Goal: Entertainment & Leisure: Browse casually

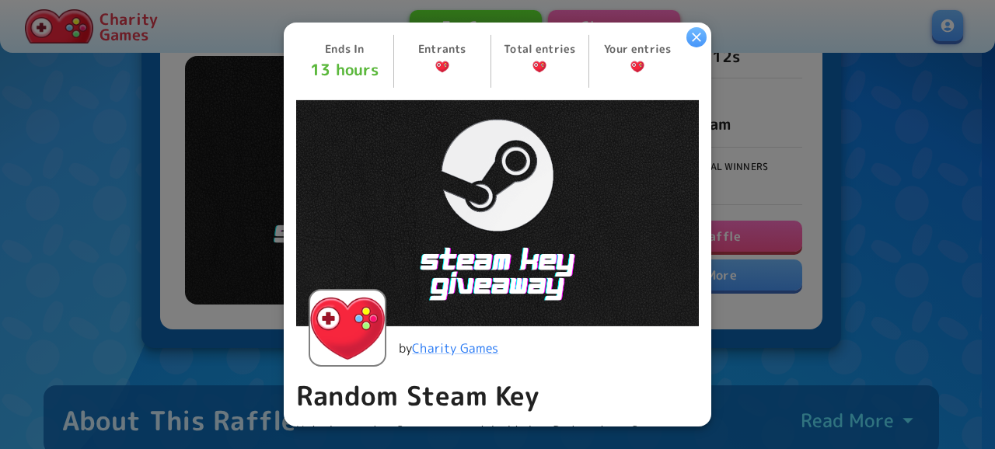
scroll to position [342, 0]
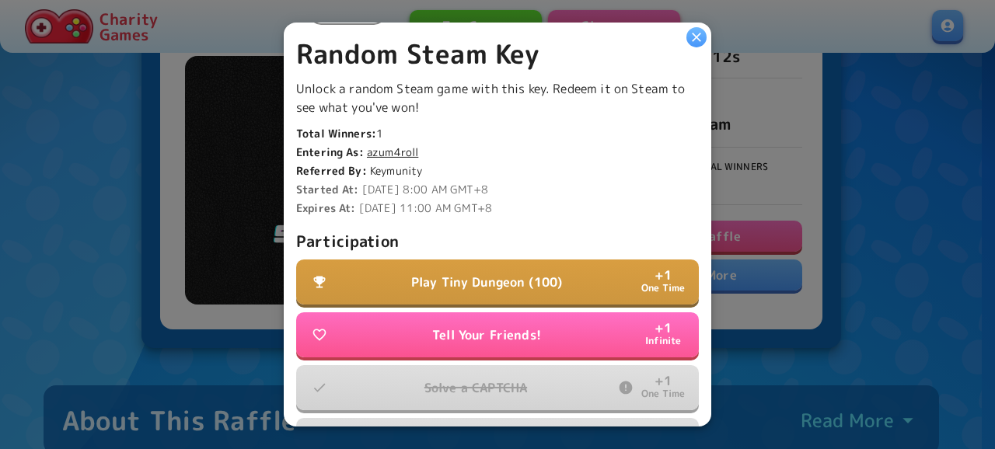
click at [526, 279] on p "Play Tiny Dungeon (100)" at bounding box center [486, 282] width 151 height 19
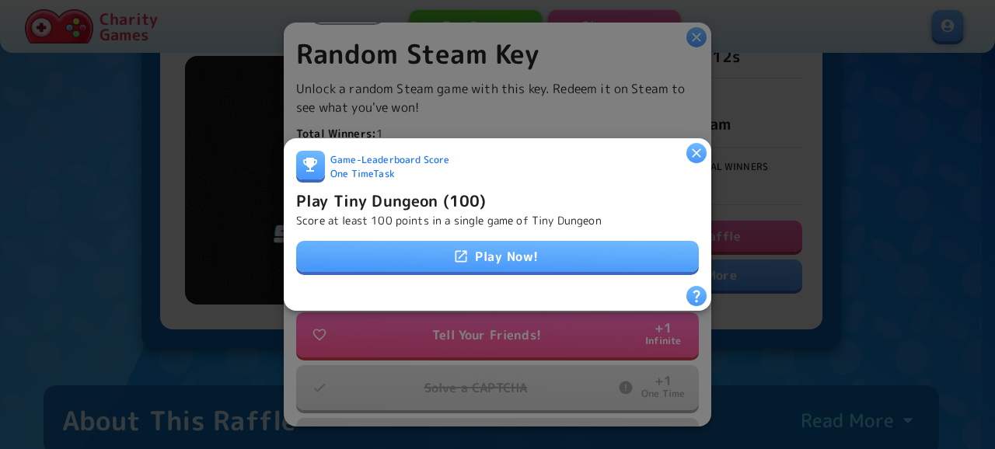
click at [543, 254] on link "Play Now!" at bounding box center [497, 256] width 403 height 31
click at [696, 145] on icon "button" at bounding box center [697, 153] width 16 height 16
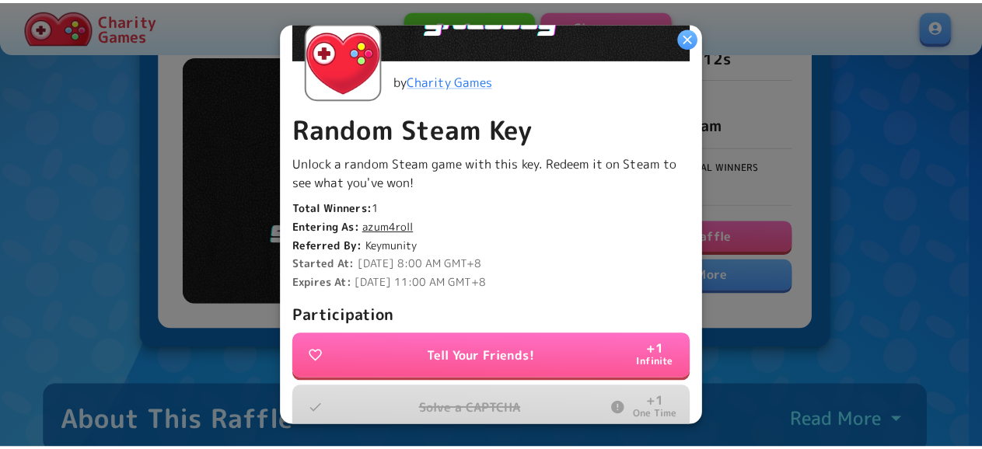
scroll to position [244, 0]
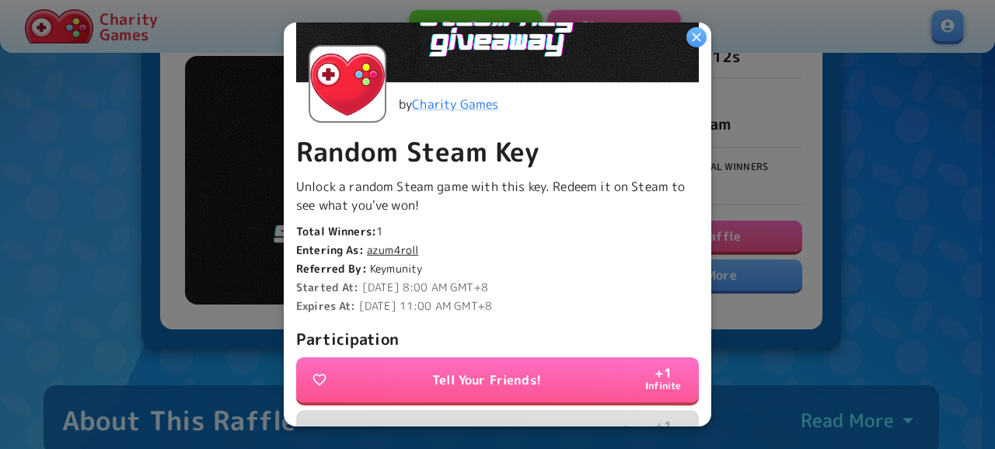
click at [694, 37] on icon "button" at bounding box center [697, 38] width 16 height 16
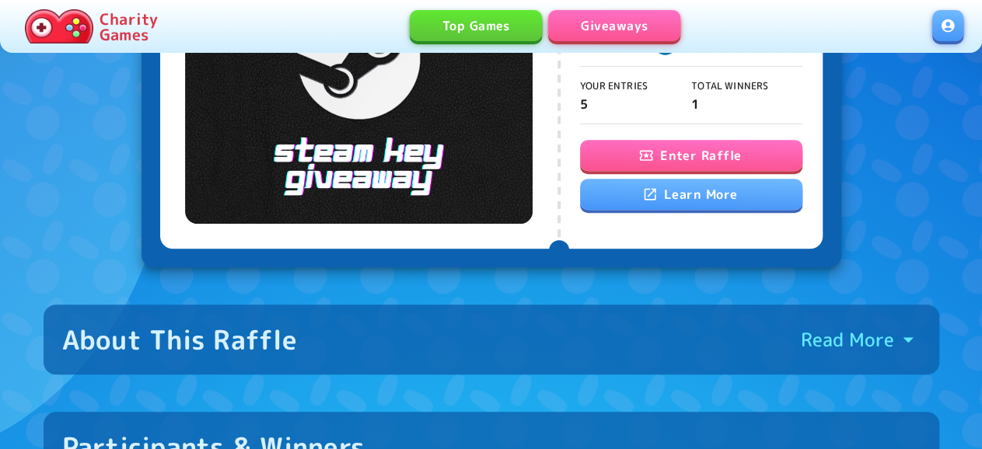
scroll to position [566, 0]
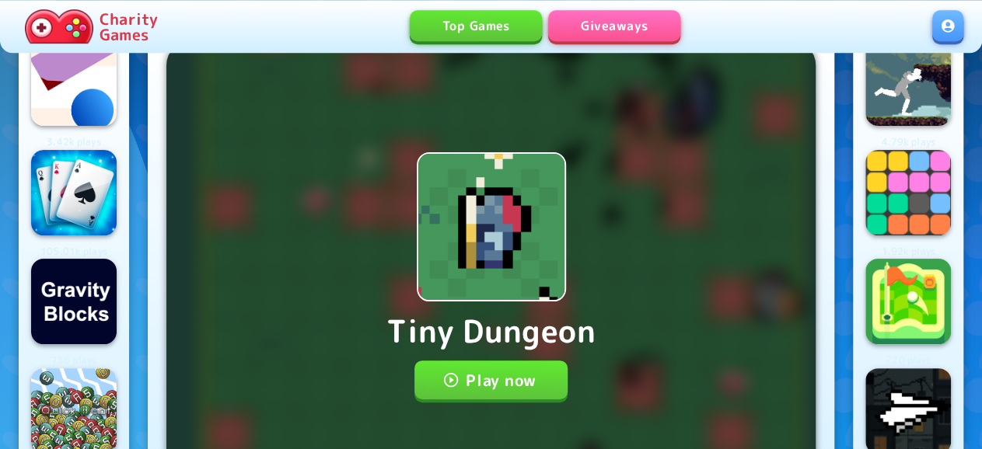
scroll to position [47, 0]
click at [466, 363] on button "Play now" at bounding box center [490, 380] width 153 height 39
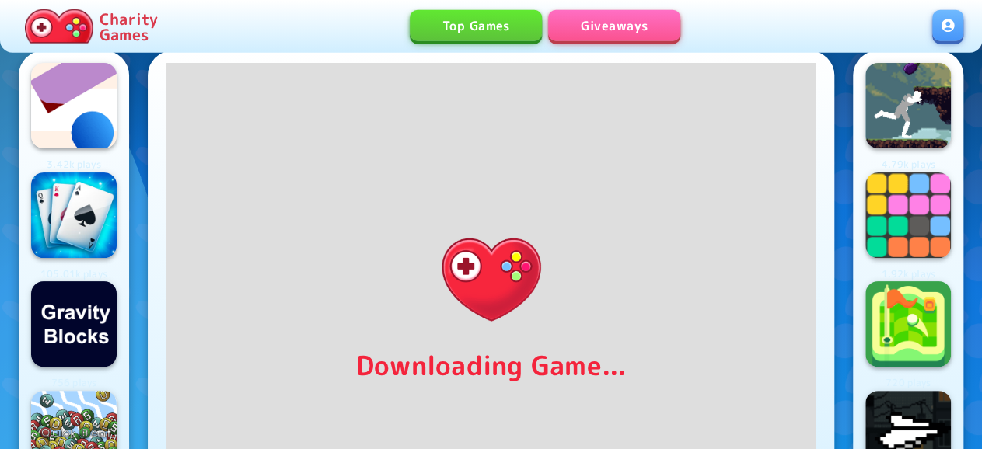
scroll to position [37, 0]
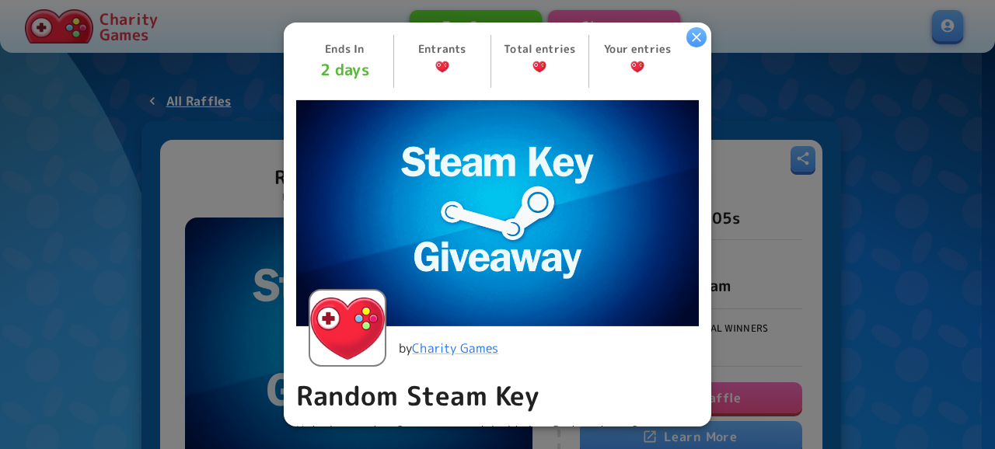
scroll to position [527, 0]
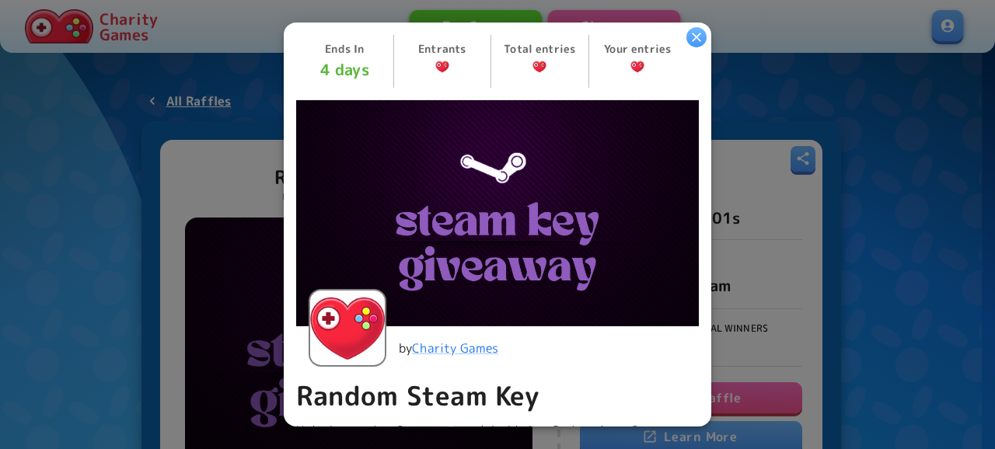
scroll to position [527, 0]
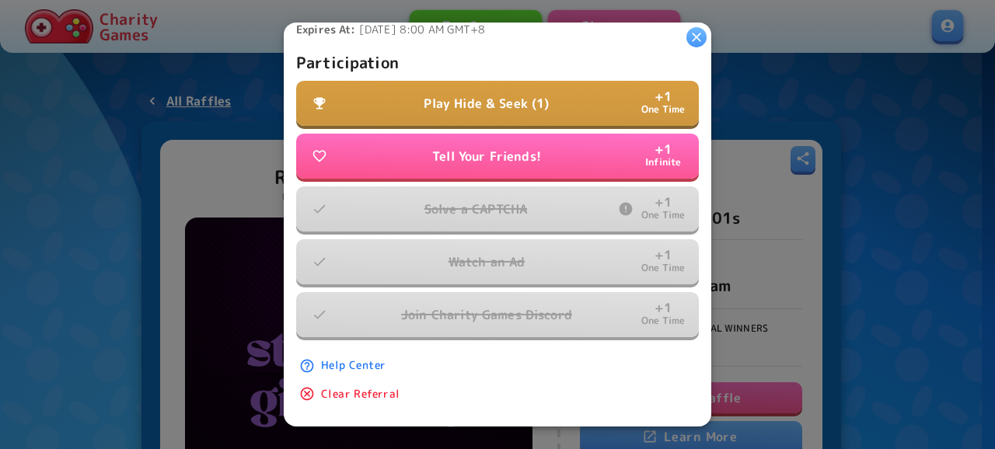
click at [529, 96] on p "Play Hide & Seek (1)" at bounding box center [486, 103] width 125 height 19
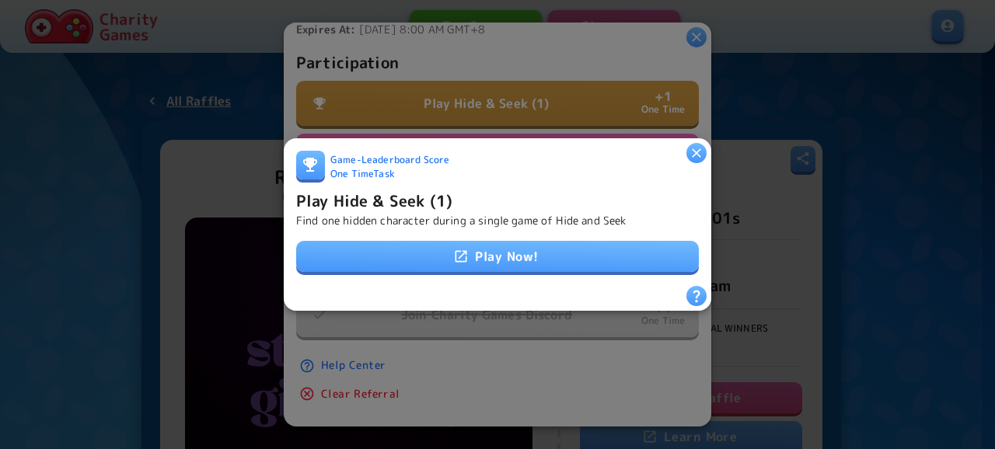
click at [539, 248] on link "Play Now!" at bounding box center [497, 256] width 403 height 31
click at [693, 145] on icon "button" at bounding box center [697, 153] width 16 height 16
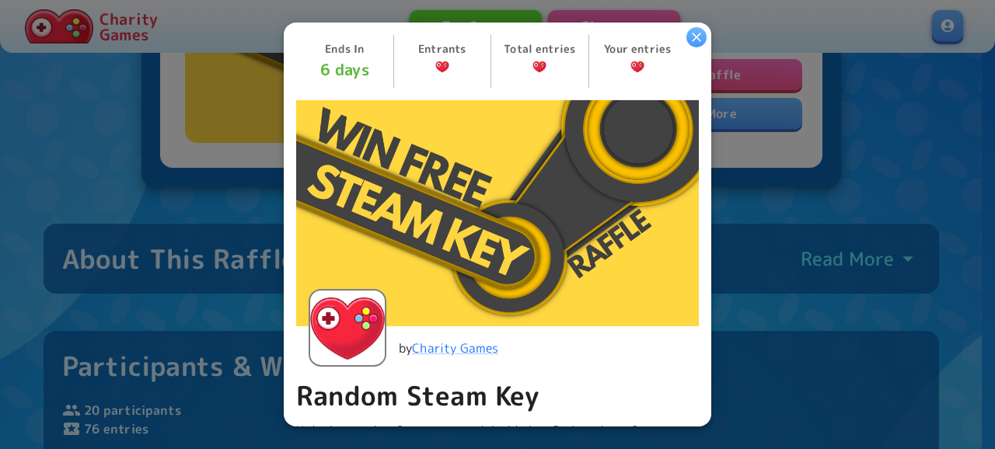
scroll to position [504, 0]
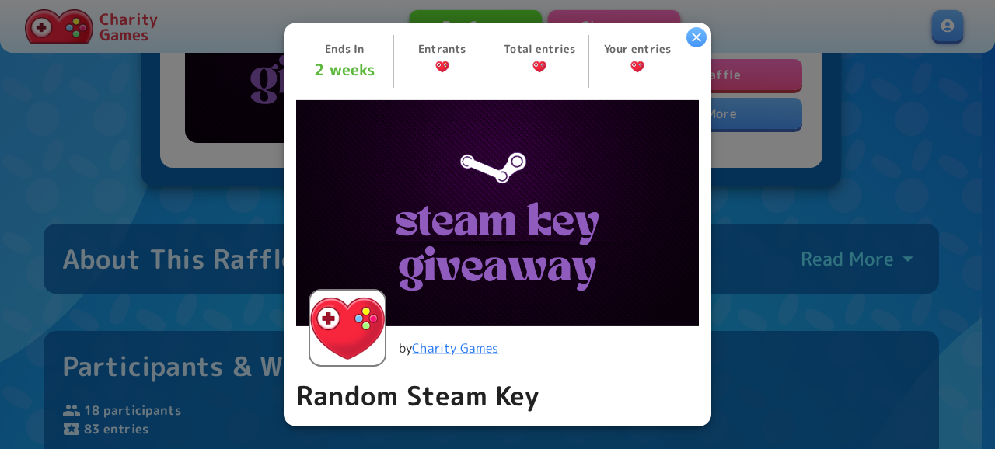
scroll to position [504, 0]
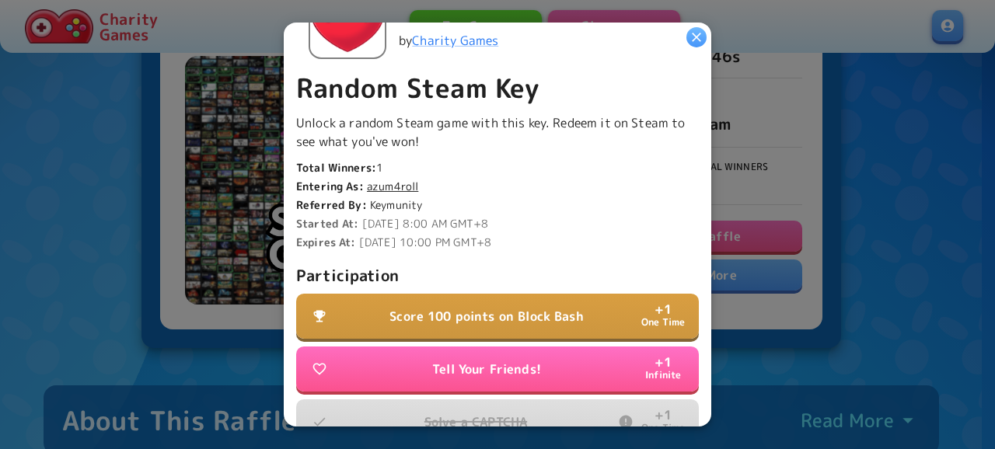
scroll to position [476, 0]
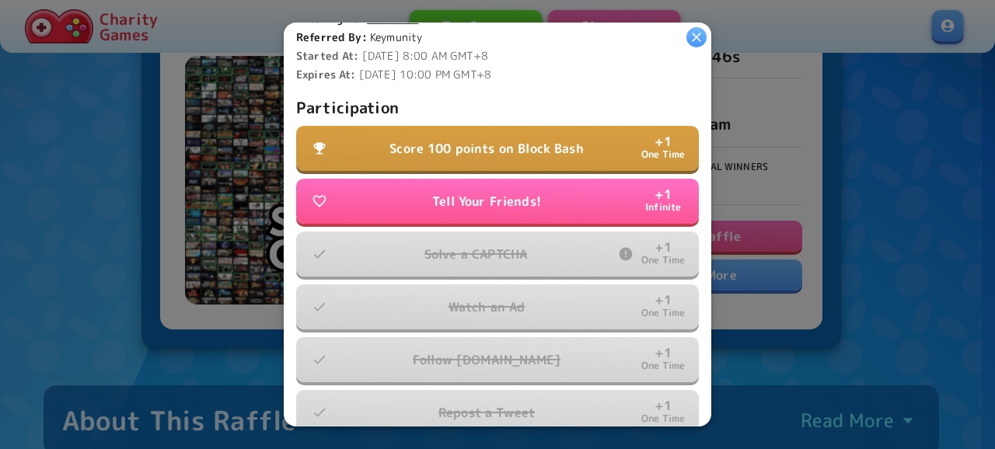
click at [478, 139] on p "Score 100 points on Block Bash" at bounding box center [486, 148] width 194 height 19
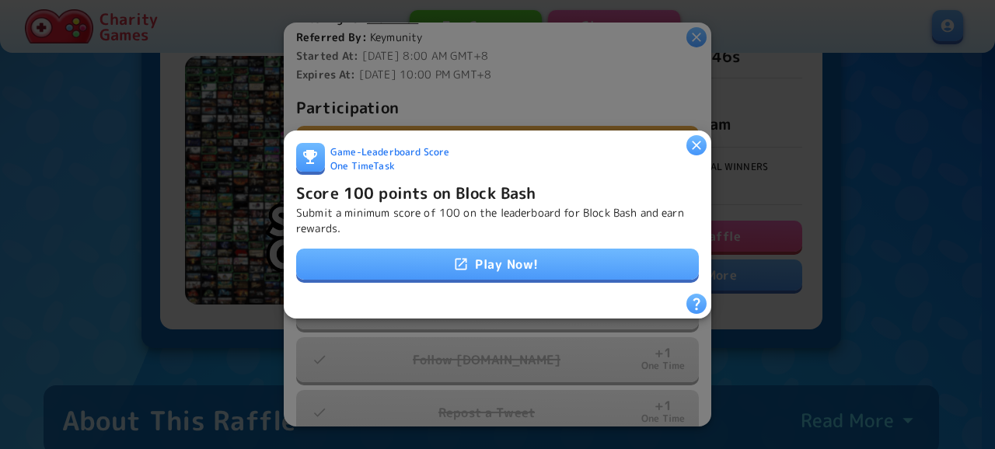
click at [476, 264] on link "Play Now!" at bounding box center [497, 264] width 403 height 31
click at [690, 138] on icon "button" at bounding box center [697, 146] width 16 height 16
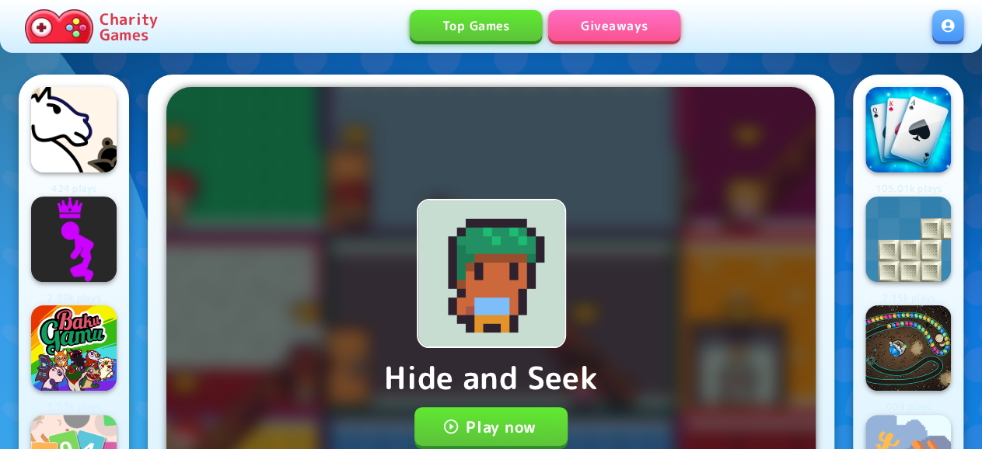
click at [503, 407] on button "Play now" at bounding box center [490, 426] width 153 height 39
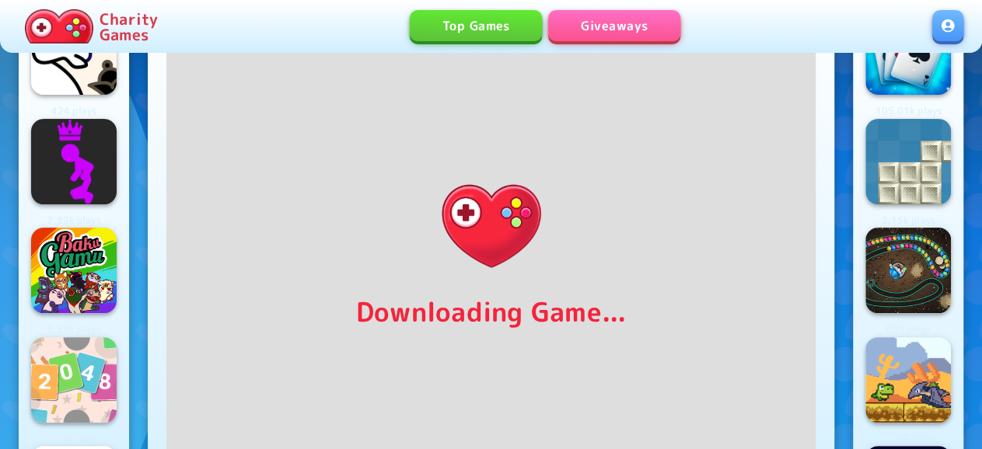
scroll to position [72, 0]
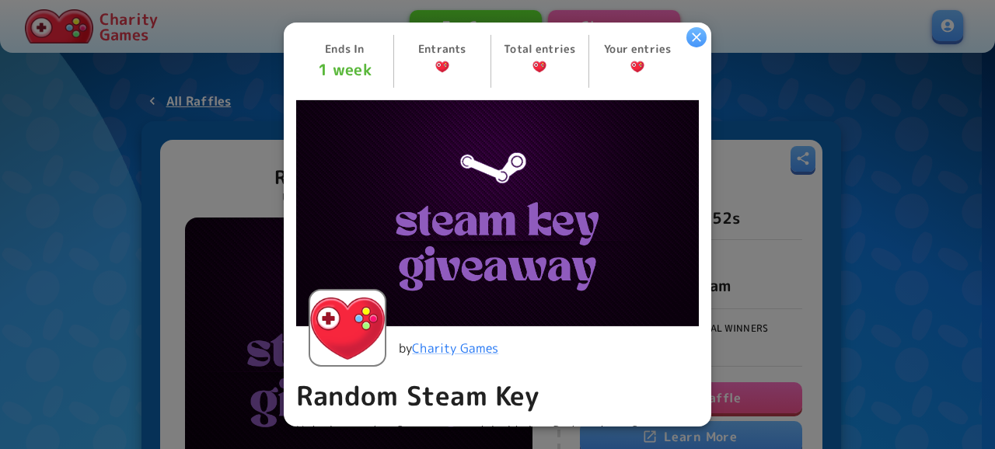
scroll to position [420, 0]
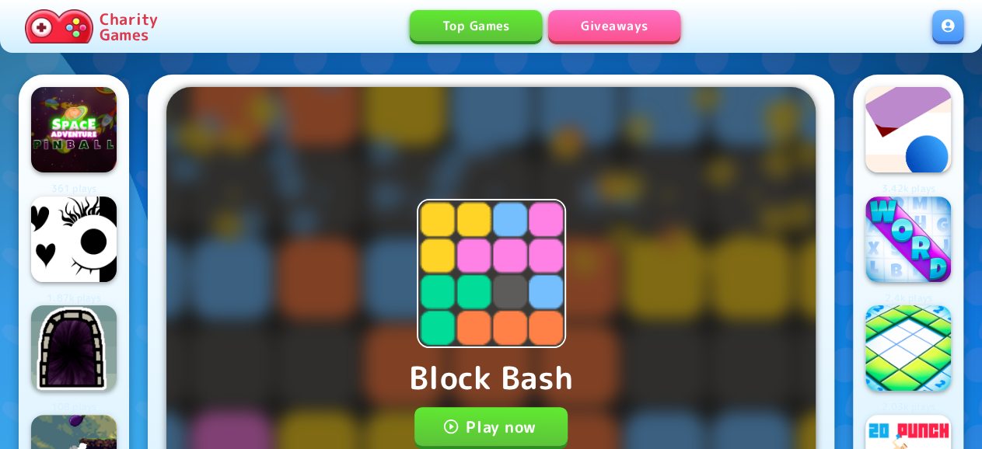
click at [496, 407] on button "Play now" at bounding box center [490, 426] width 153 height 39
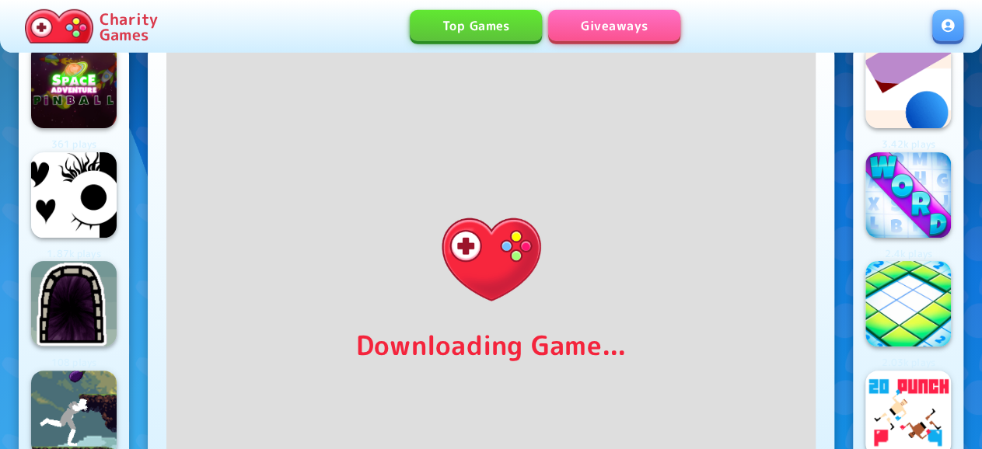
scroll to position [61, 0]
